Goal: Task Accomplishment & Management: Use online tool/utility

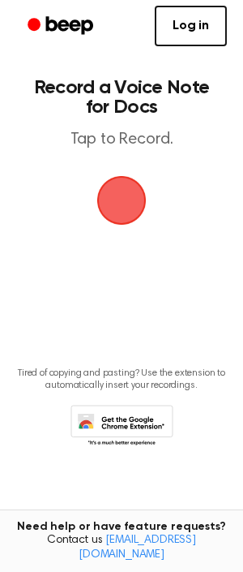
click at [133, 202] on span "button" at bounding box center [121, 200] width 45 height 45
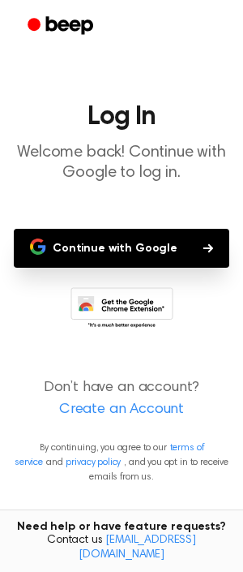
click at [130, 239] on button "Continue with Google" at bounding box center [122, 248] width 216 height 39
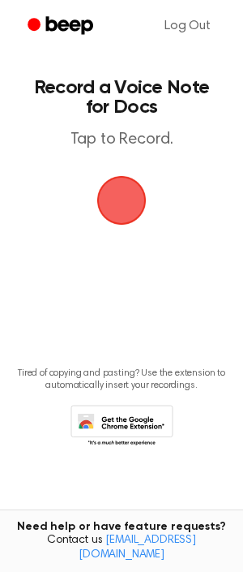
click at [128, 203] on span "button" at bounding box center [121, 200] width 49 height 49
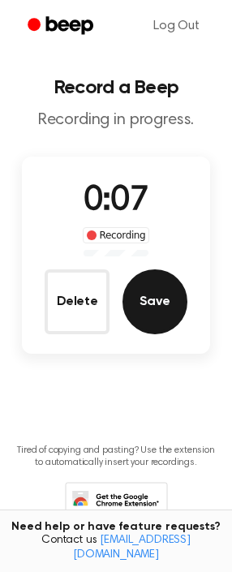
click at [157, 293] on button "Save" at bounding box center [154, 301] width 65 height 65
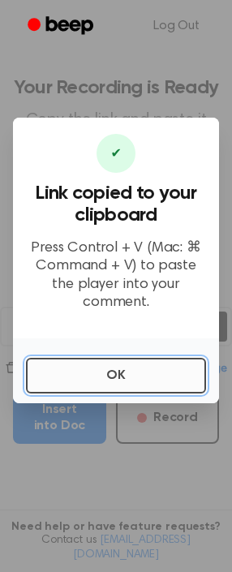
click at [101, 367] on button "OK" at bounding box center [116, 376] width 180 height 36
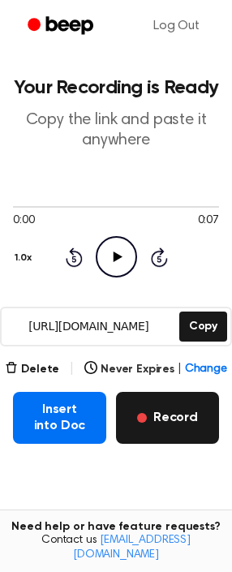
click at [142, 417] on span "button" at bounding box center [142, 418] width 10 height 10
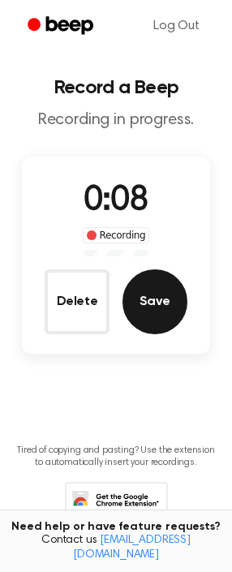
click at [144, 308] on button "Save" at bounding box center [154, 301] width 65 height 65
